Goal: Information Seeking & Learning: Learn about a topic

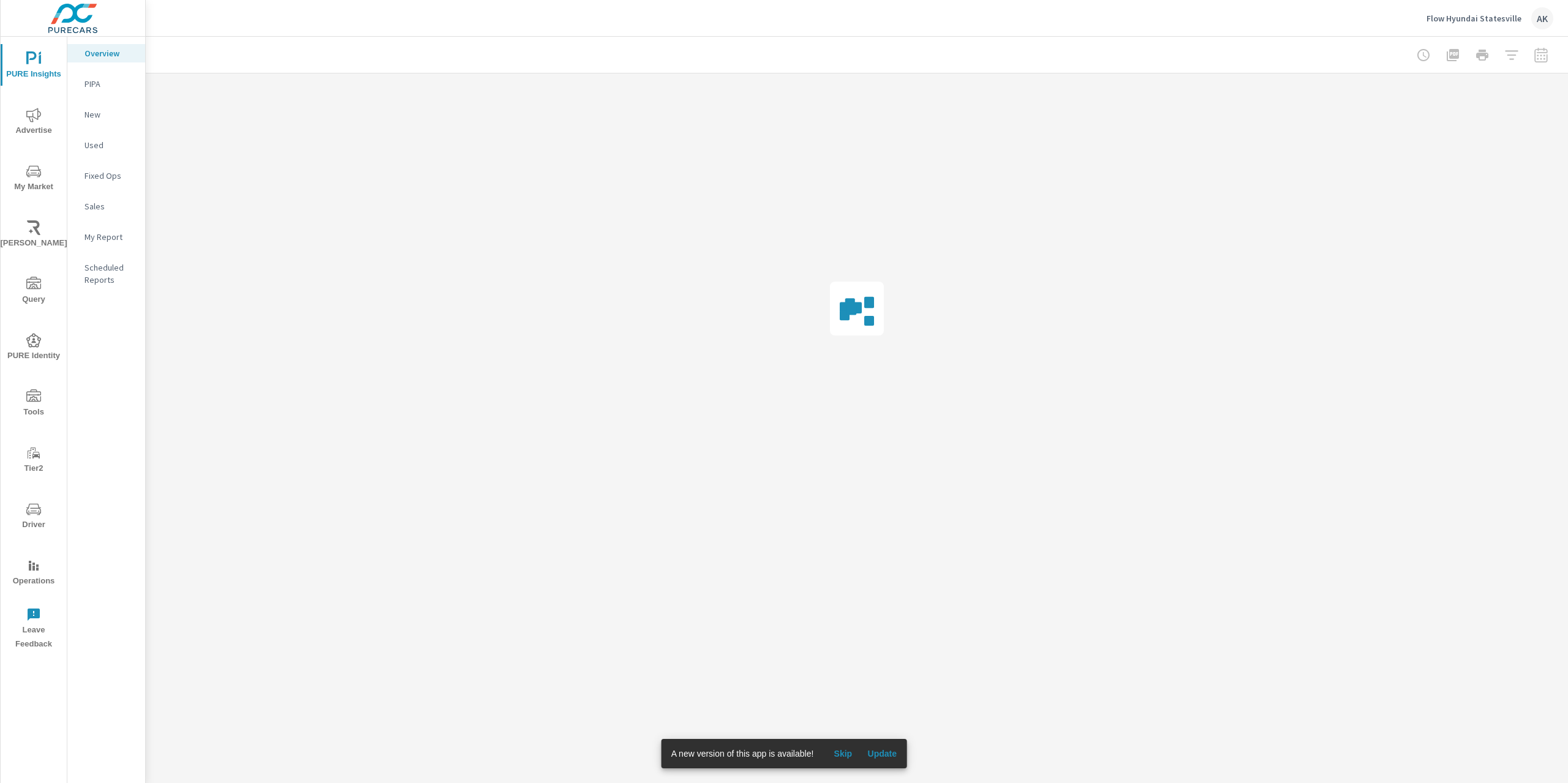
click at [885, 760] on button "Update" at bounding box center [882, 754] width 39 height 20
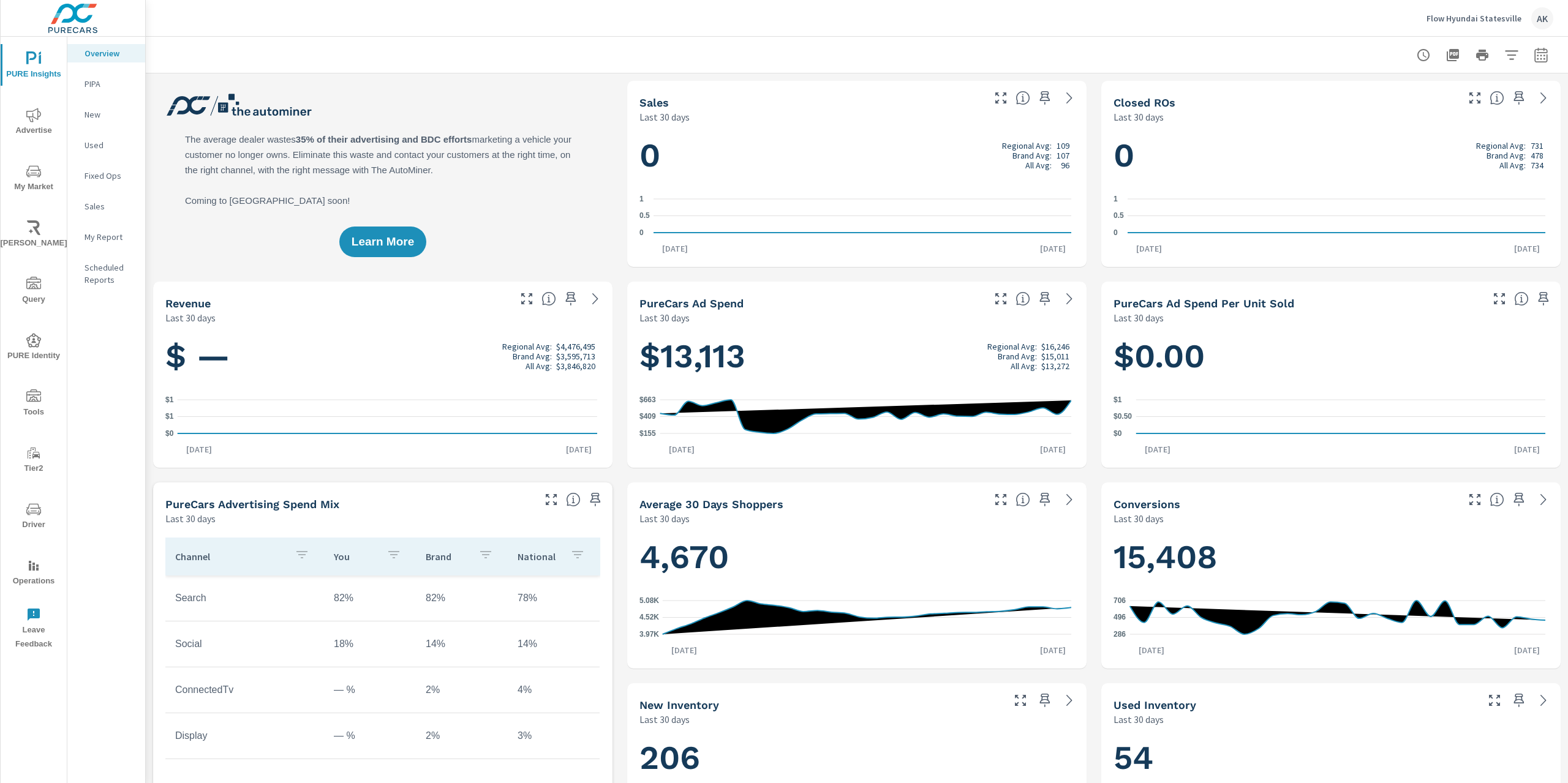
scroll to position [1, 0]
click at [48, 125] on span "Advertise" at bounding box center [34, 122] width 59 height 30
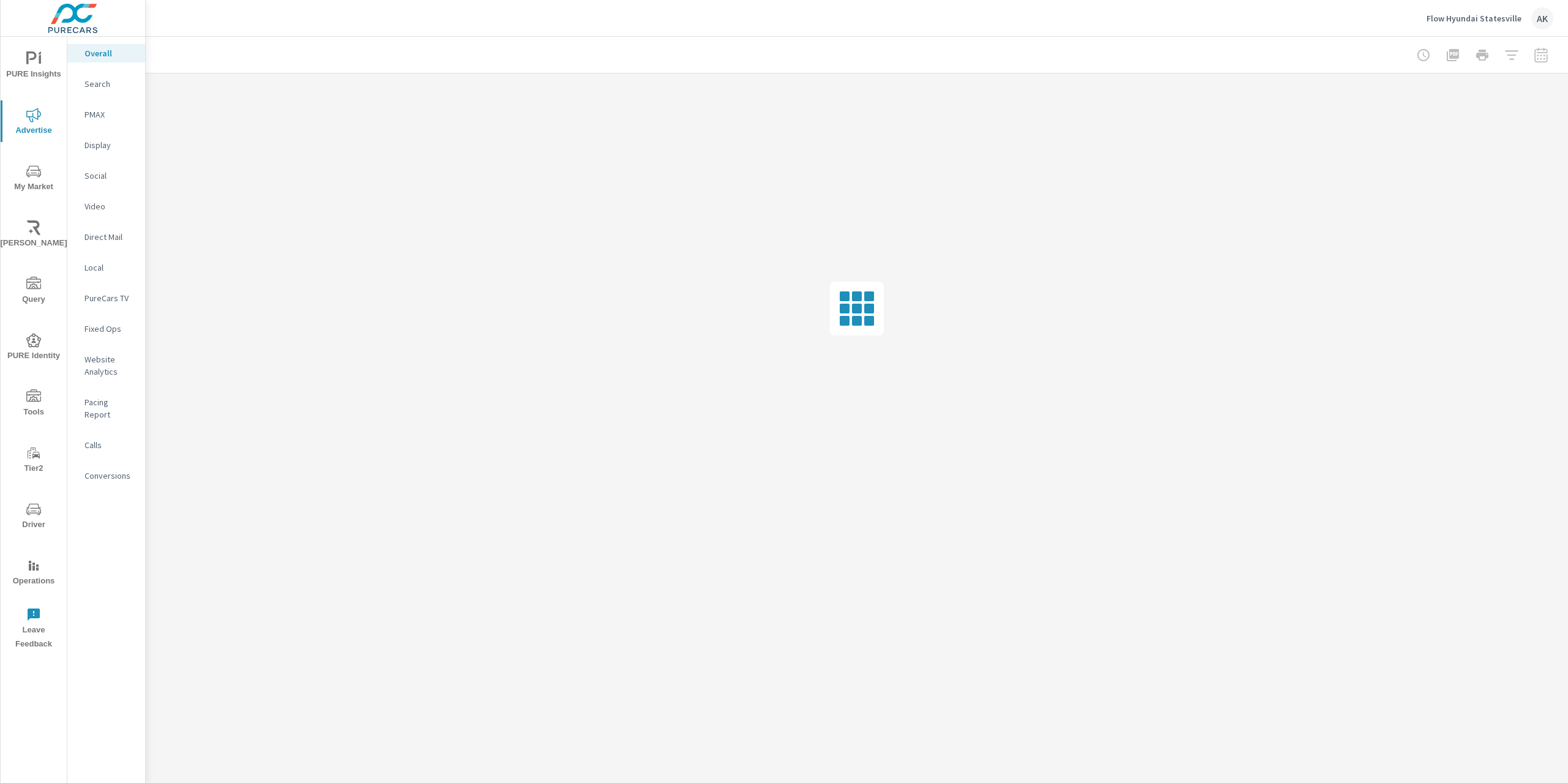
click at [110, 361] on p "Website Analytics" at bounding box center [110, 365] width 51 height 24
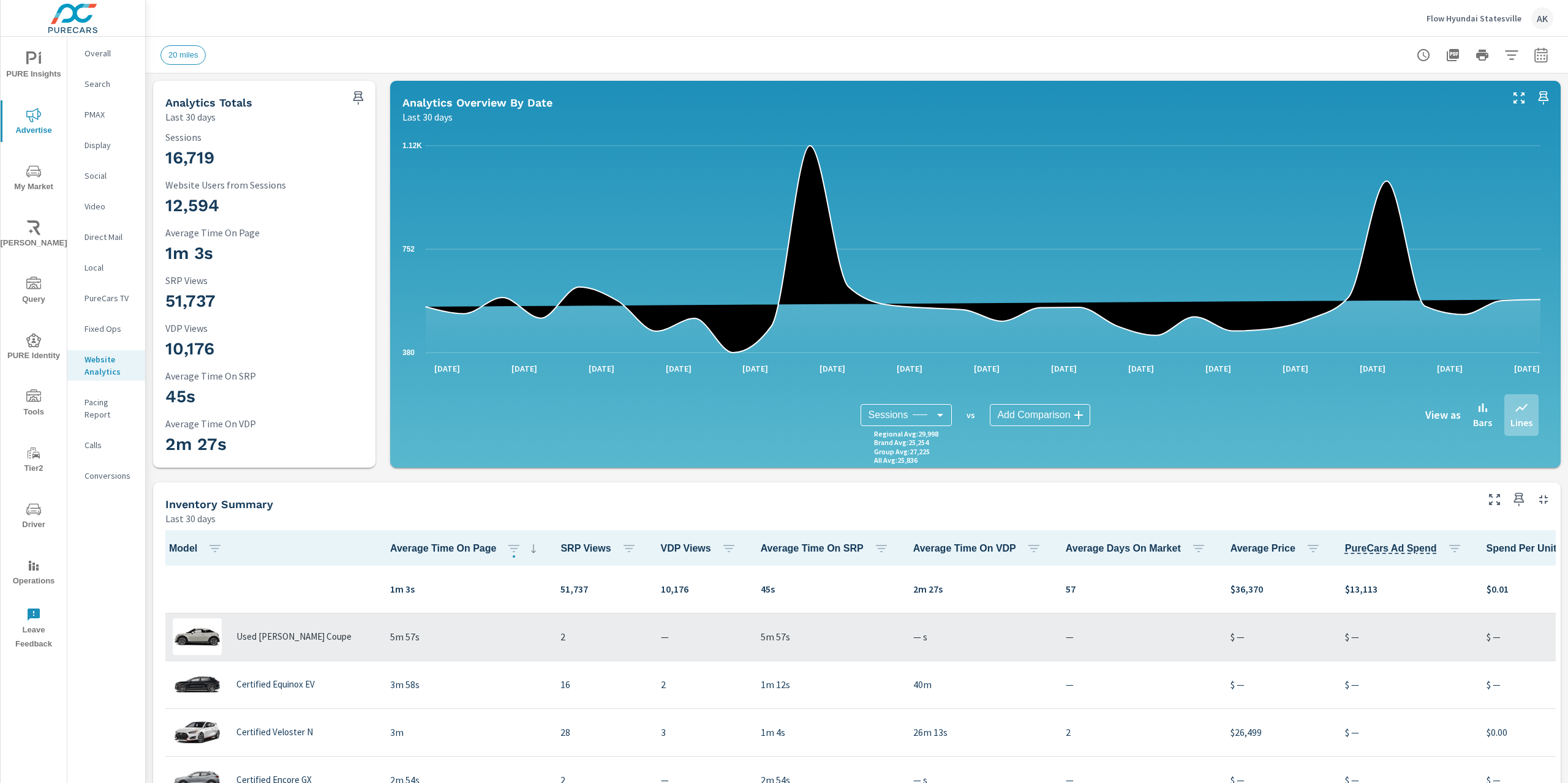
scroll to position [1, 0]
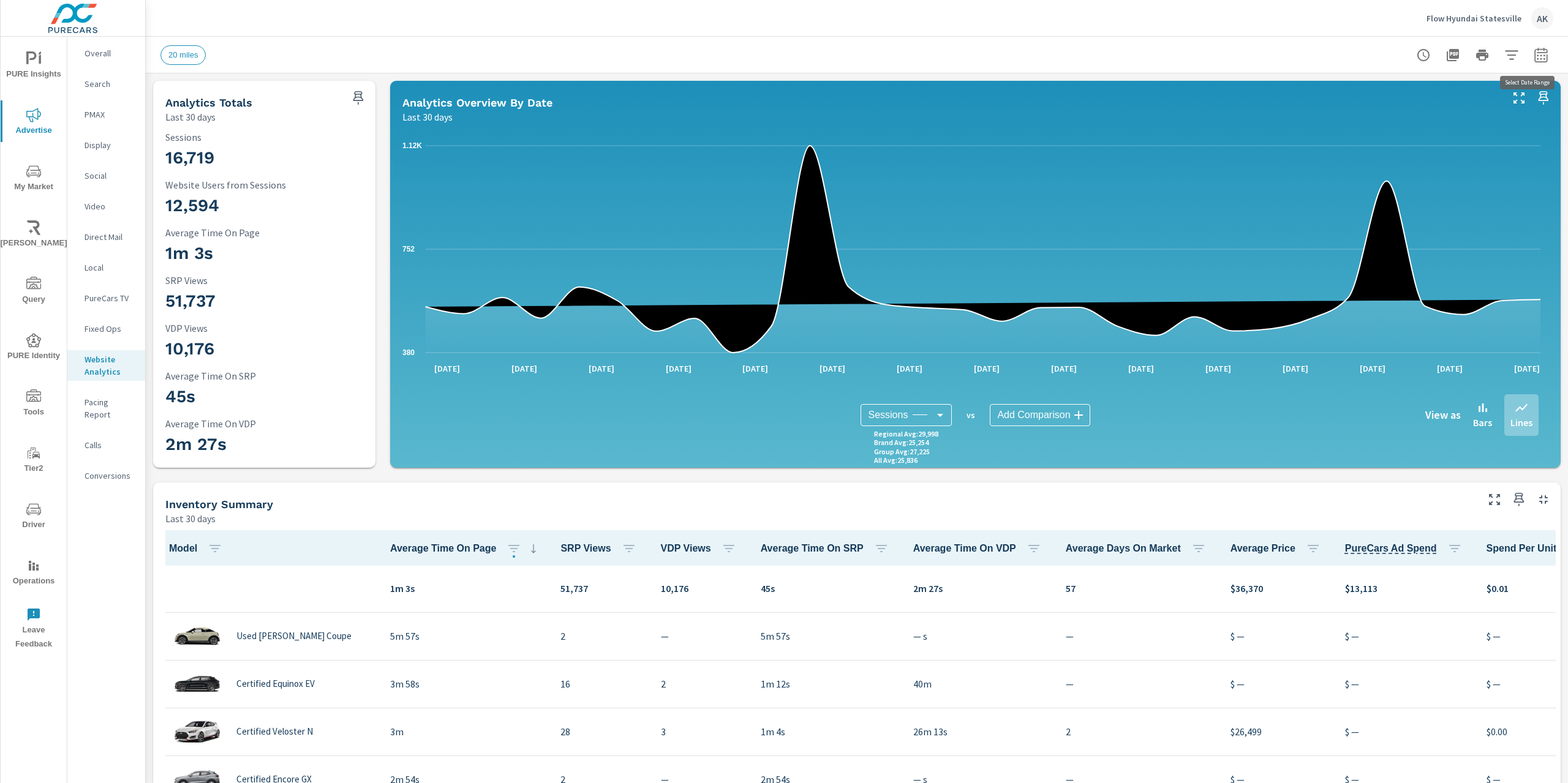
click at [1529, 47] on button "button" at bounding box center [1541, 55] width 24 height 24
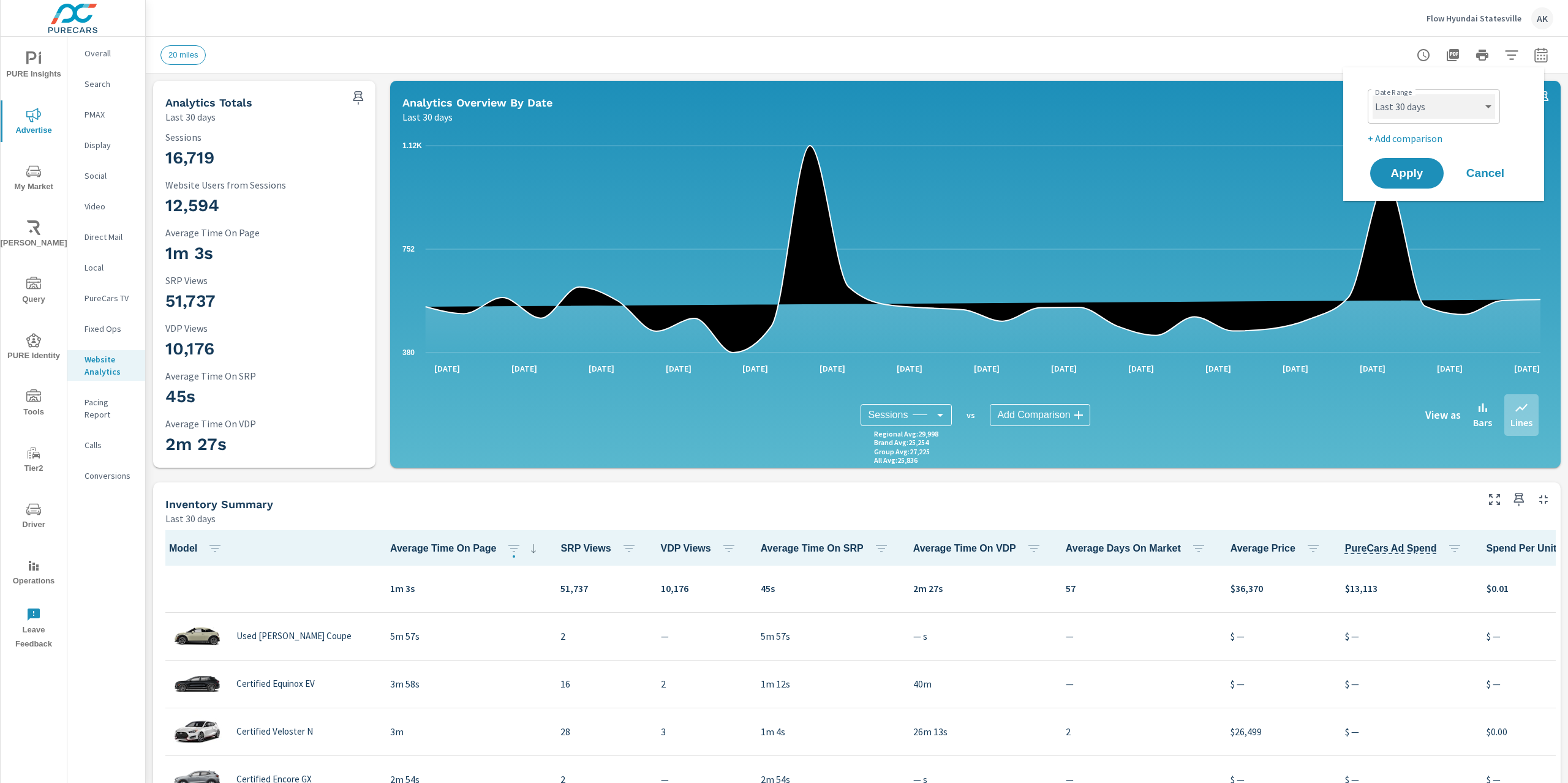
click at [1445, 110] on select "Custom Yesterday Last week Last 7 days Last 14 days Last 30 days Last 45 days L…" at bounding box center [1433, 106] width 122 height 24
click at [1372, 94] on select "Custom Yesterday Last week Last 7 days Last 14 days Last 30 days Last 45 days L…" at bounding box center [1433, 106] width 122 height 24
select select "Last month"
click at [1411, 178] on span "Apply" at bounding box center [1407, 173] width 50 height 12
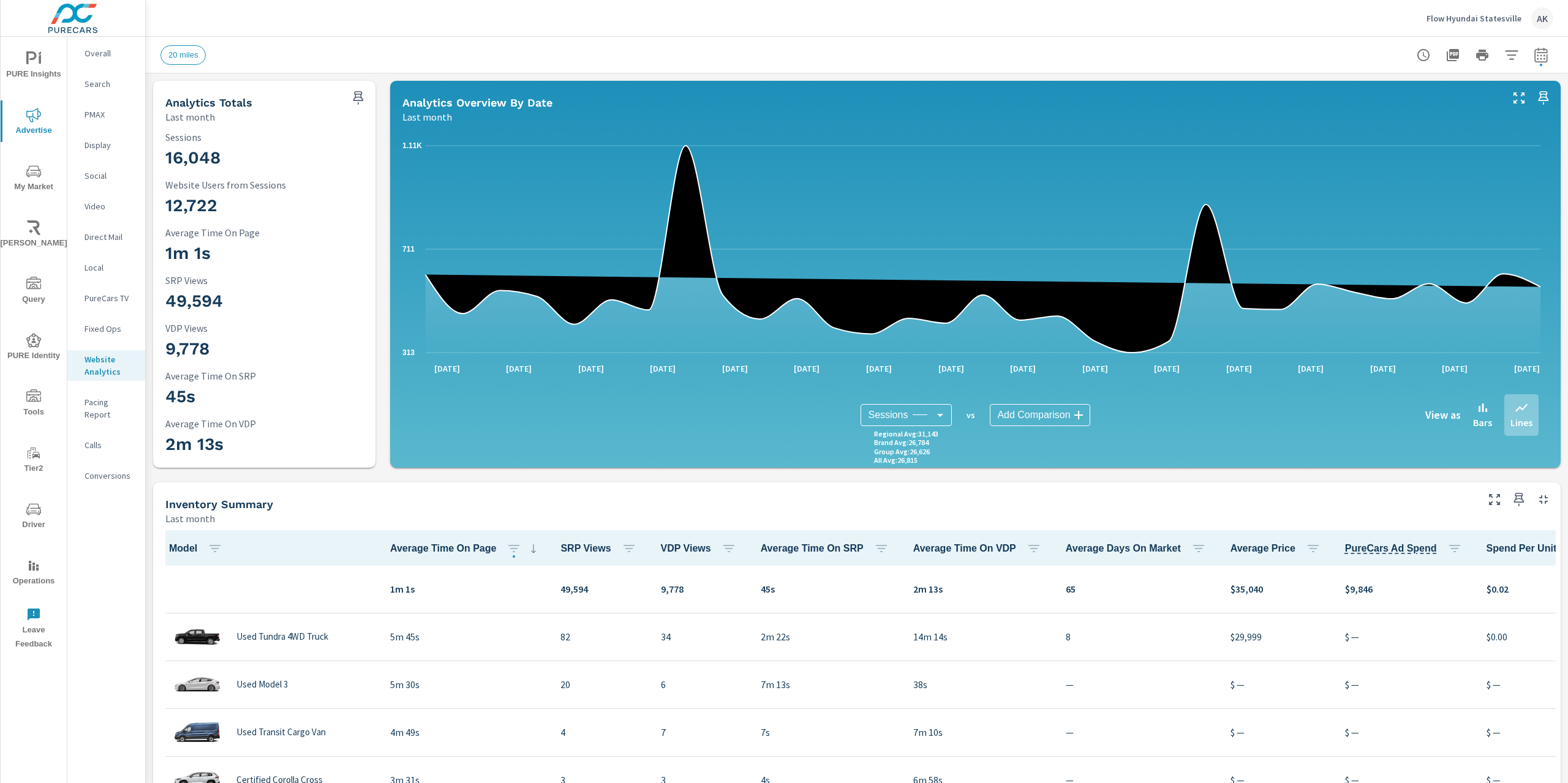
scroll to position [1, 0]
click at [84, 53] on div "Overall" at bounding box center [106, 53] width 78 height 18
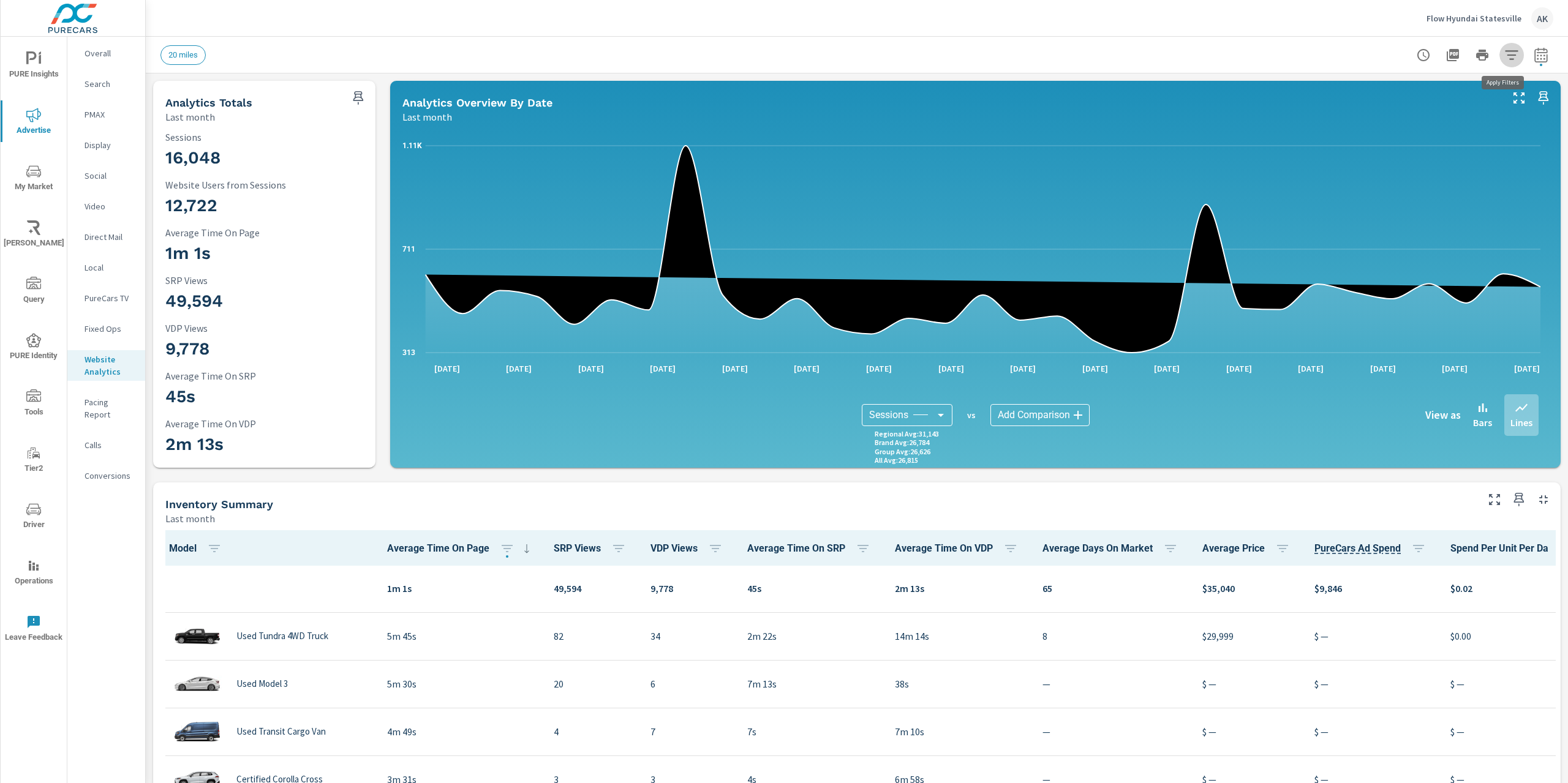
click at [1510, 51] on button "button" at bounding box center [1511, 55] width 24 height 24
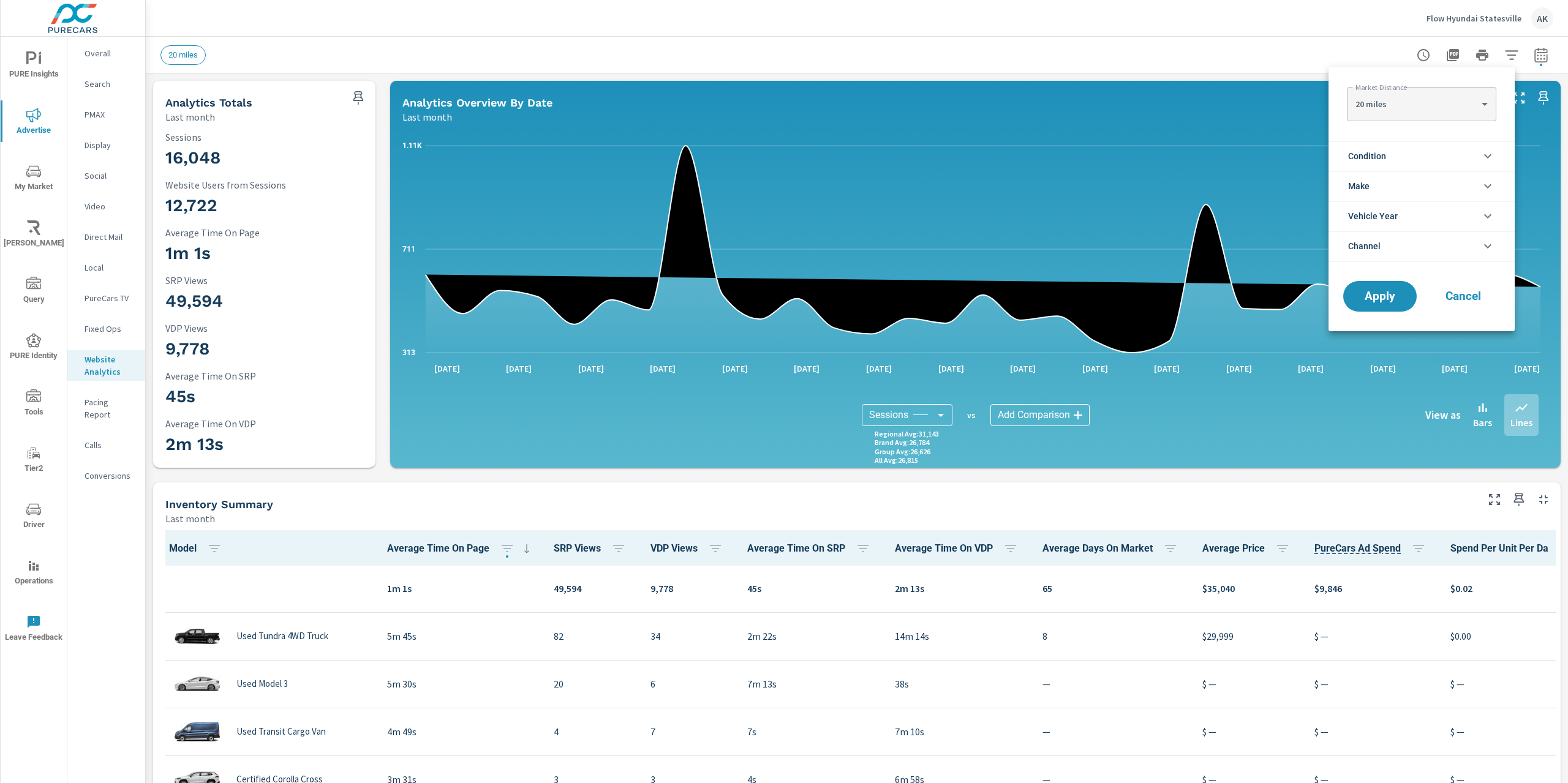
click at [1390, 248] on li "Channel" at bounding box center [1421, 246] width 186 height 31
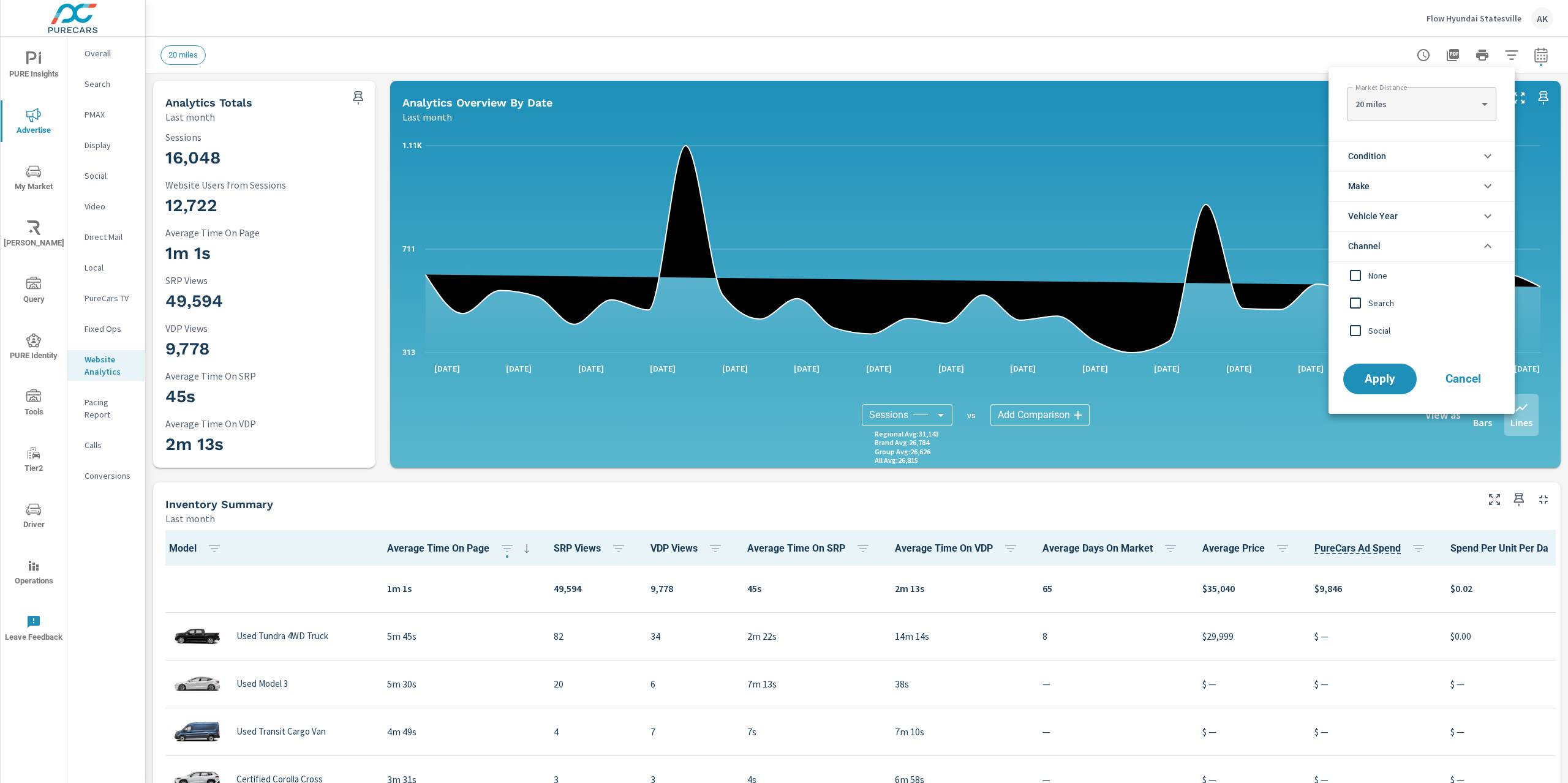
click at [1391, 180] on li "Make" at bounding box center [1421, 185] width 186 height 30
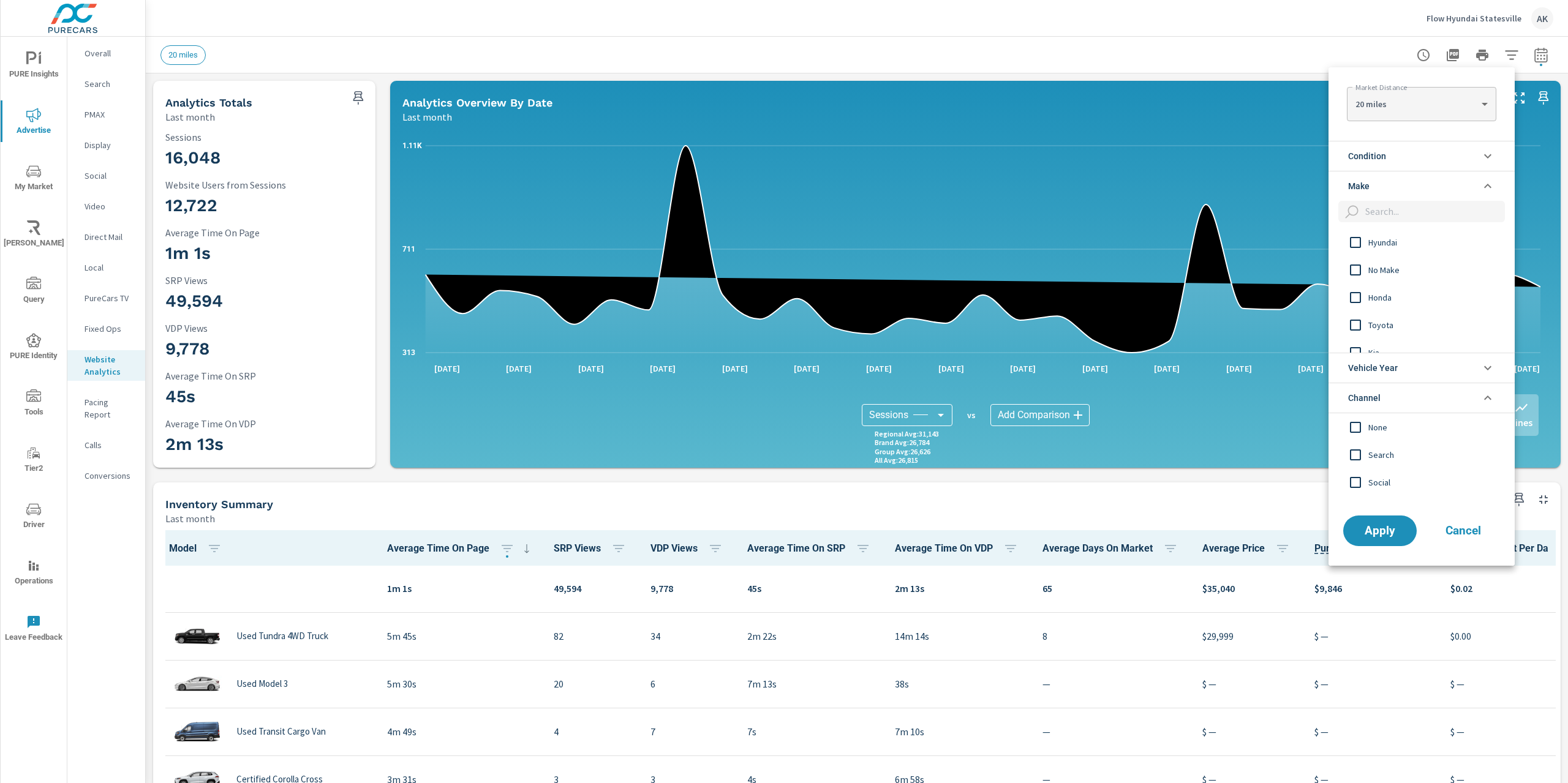
click at [915, 405] on div at bounding box center [784, 392] width 1568 height 783
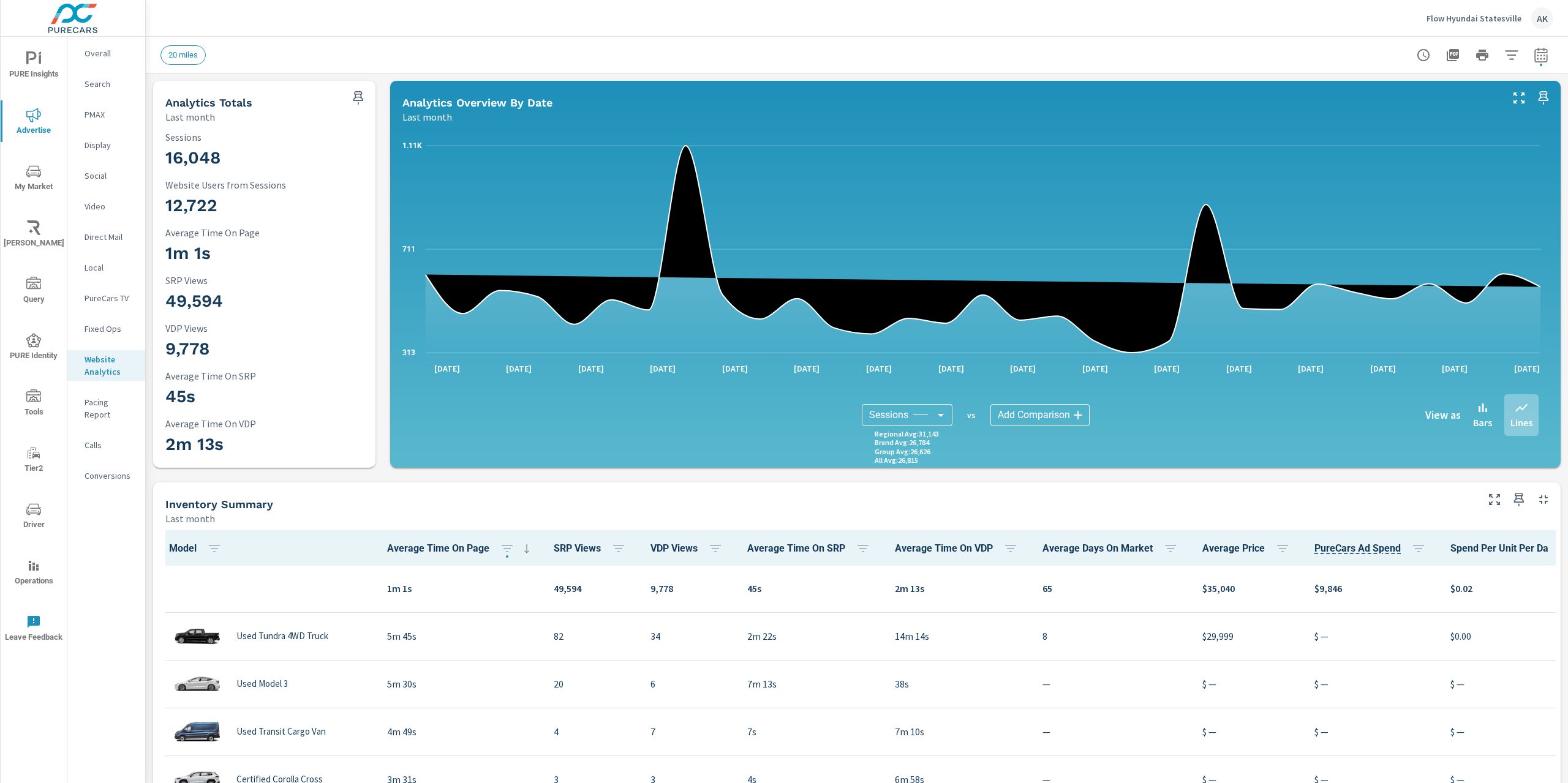
click at [911, 416] on body "PURE Insights Advertise My Market Riley AI Query PURE Identity Tools Tier2 Driv…" at bounding box center [784, 392] width 1568 height 783
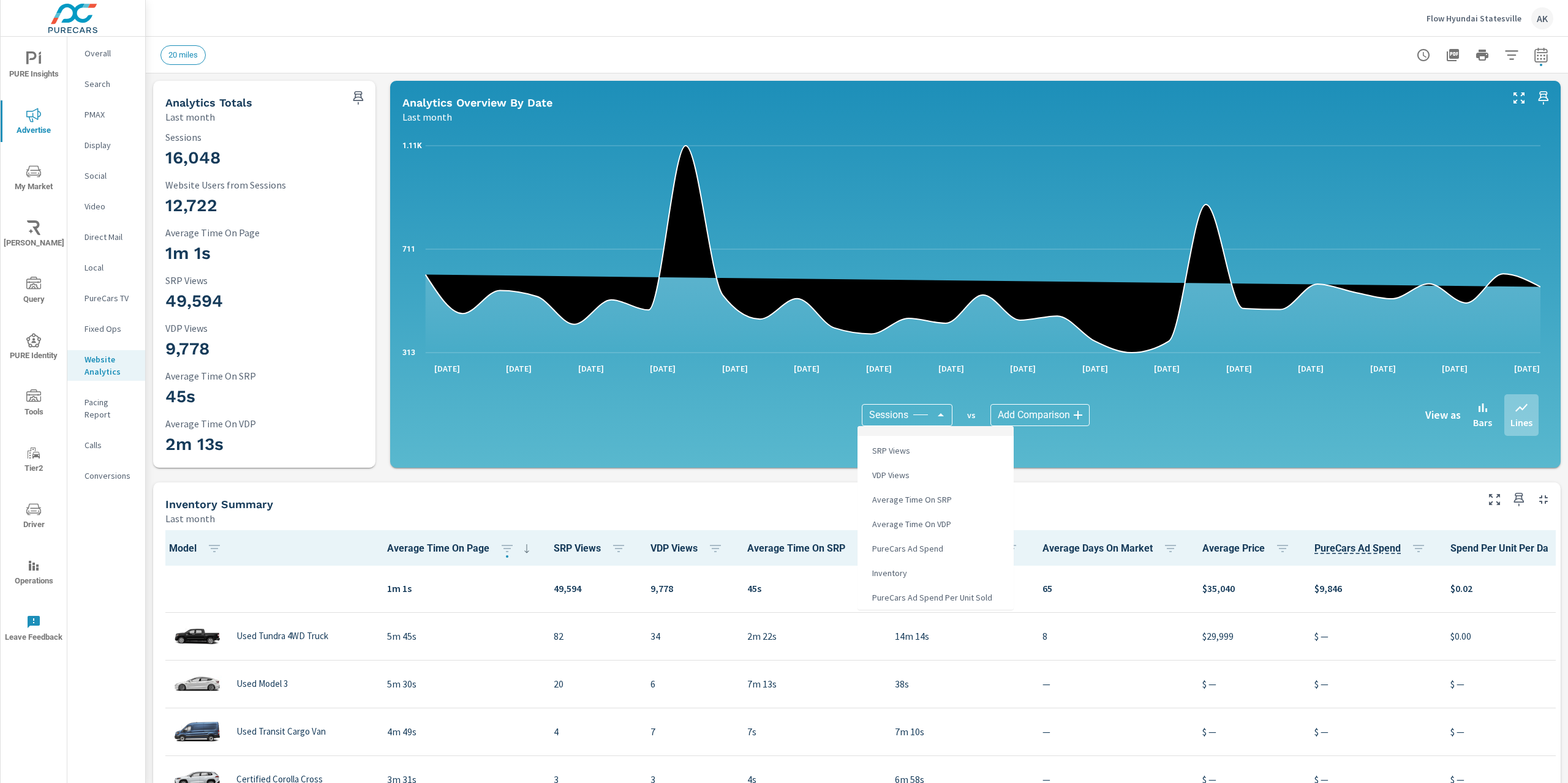
scroll to position [0, 0]
click at [776, 498] on div at bounding box center [784, 392] width 1568 height 783
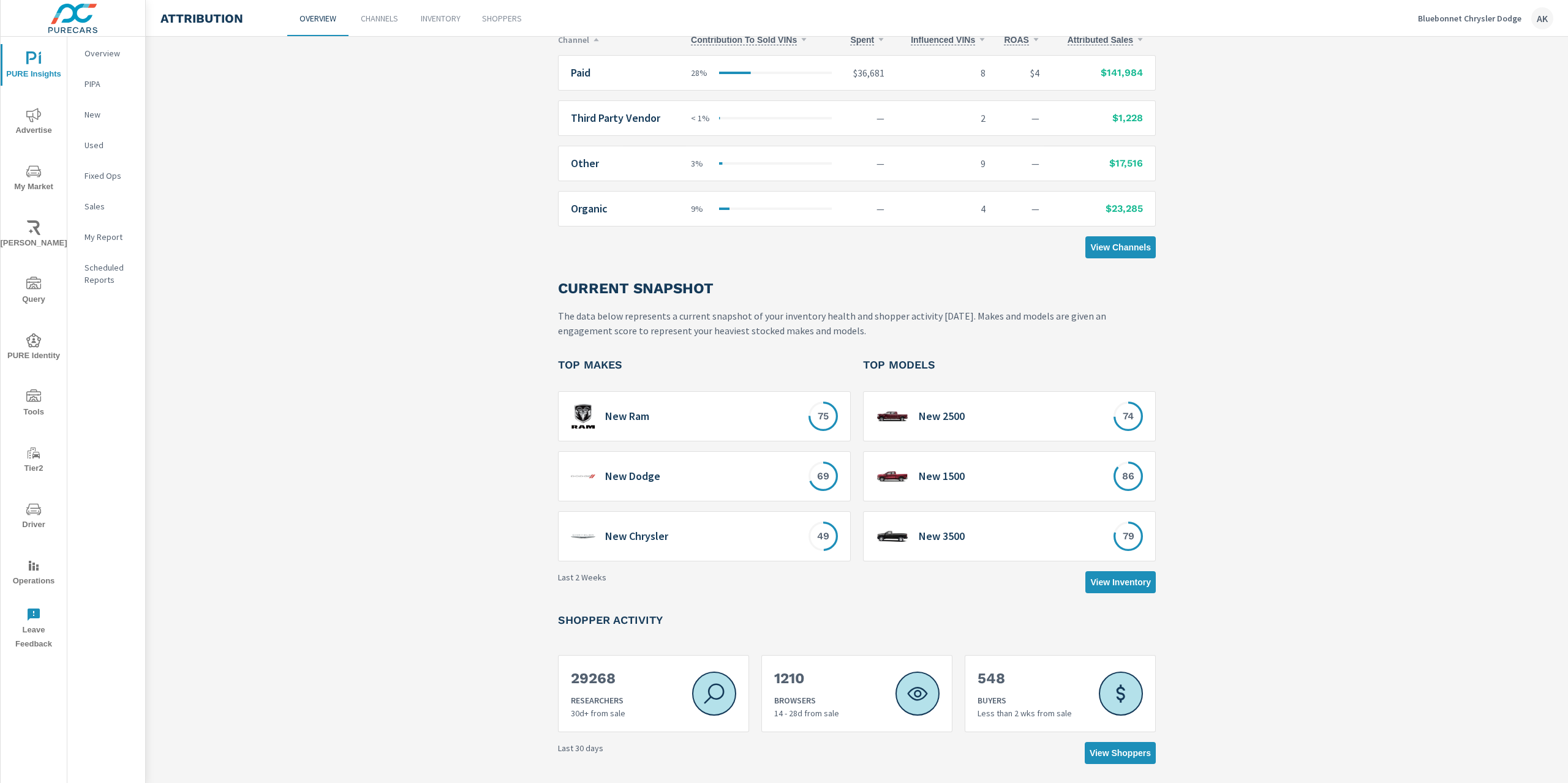
scroll to position [367, 0]
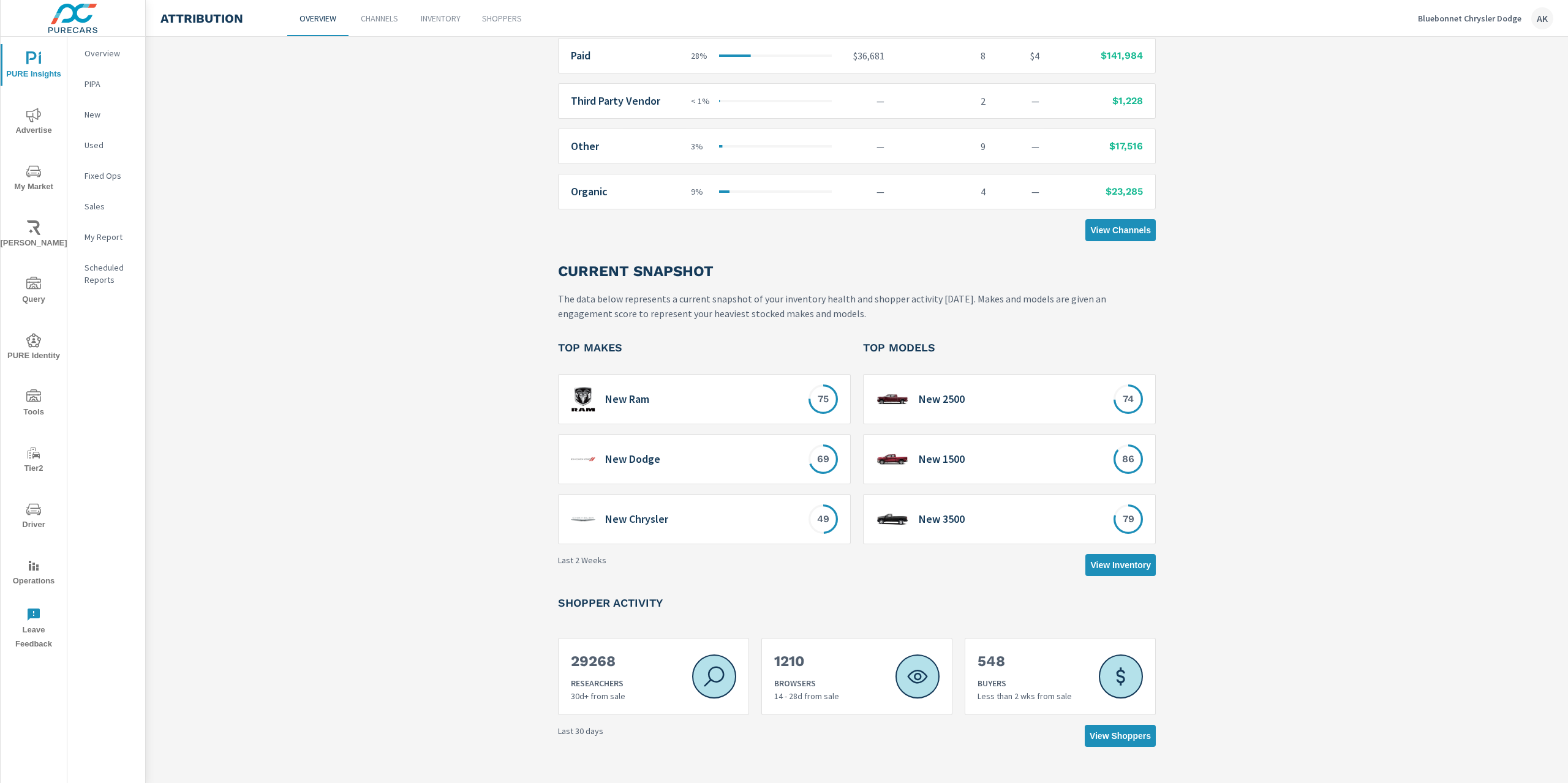
click at [1039, 522] on div "New 3500" at bounding box center [968, 519] width 185 height 25
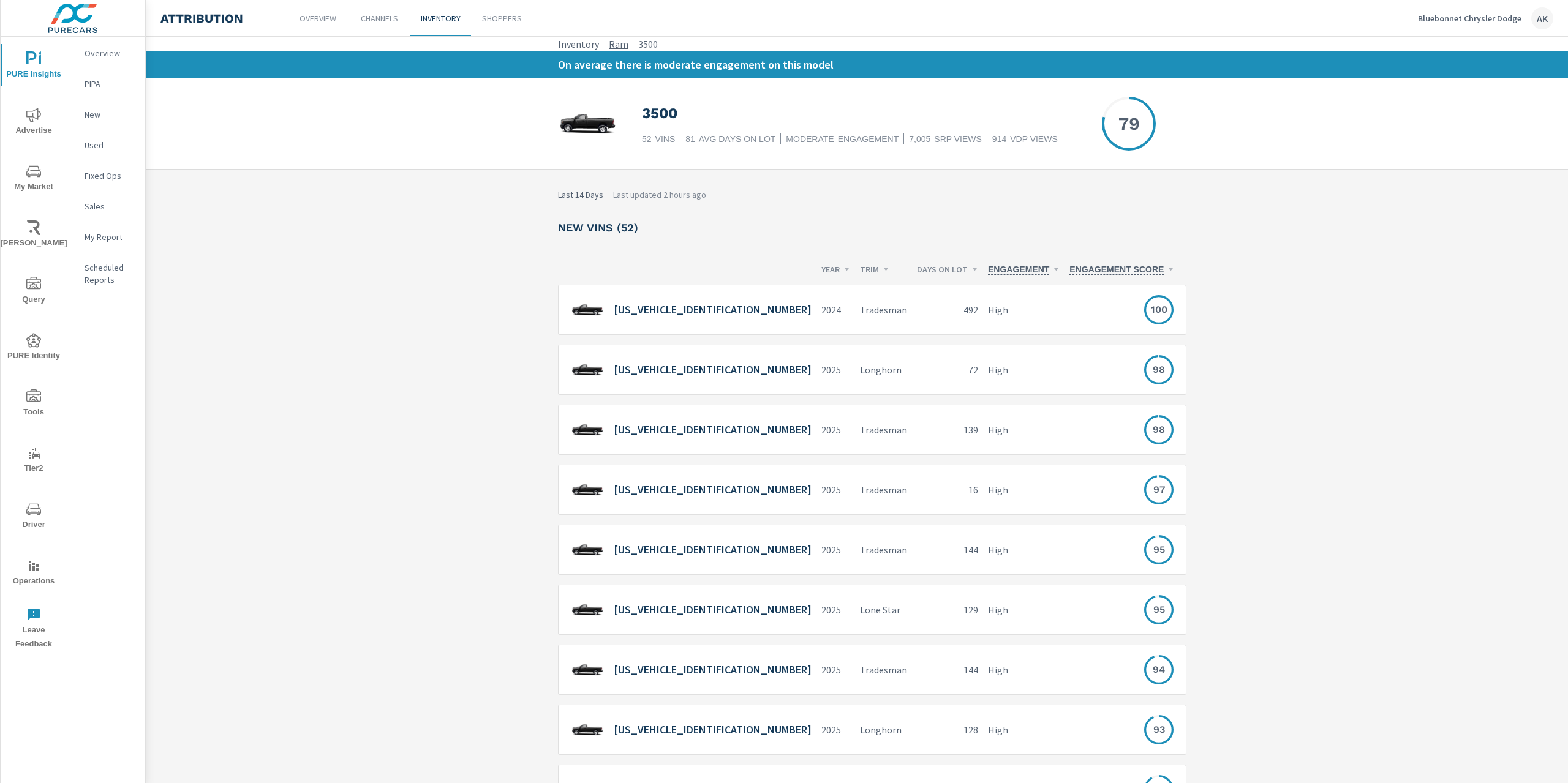
click at [613, 46] on link "Ram" at bounding box center [618, 44] width 20 height 15
